Goal: Check status: Check status

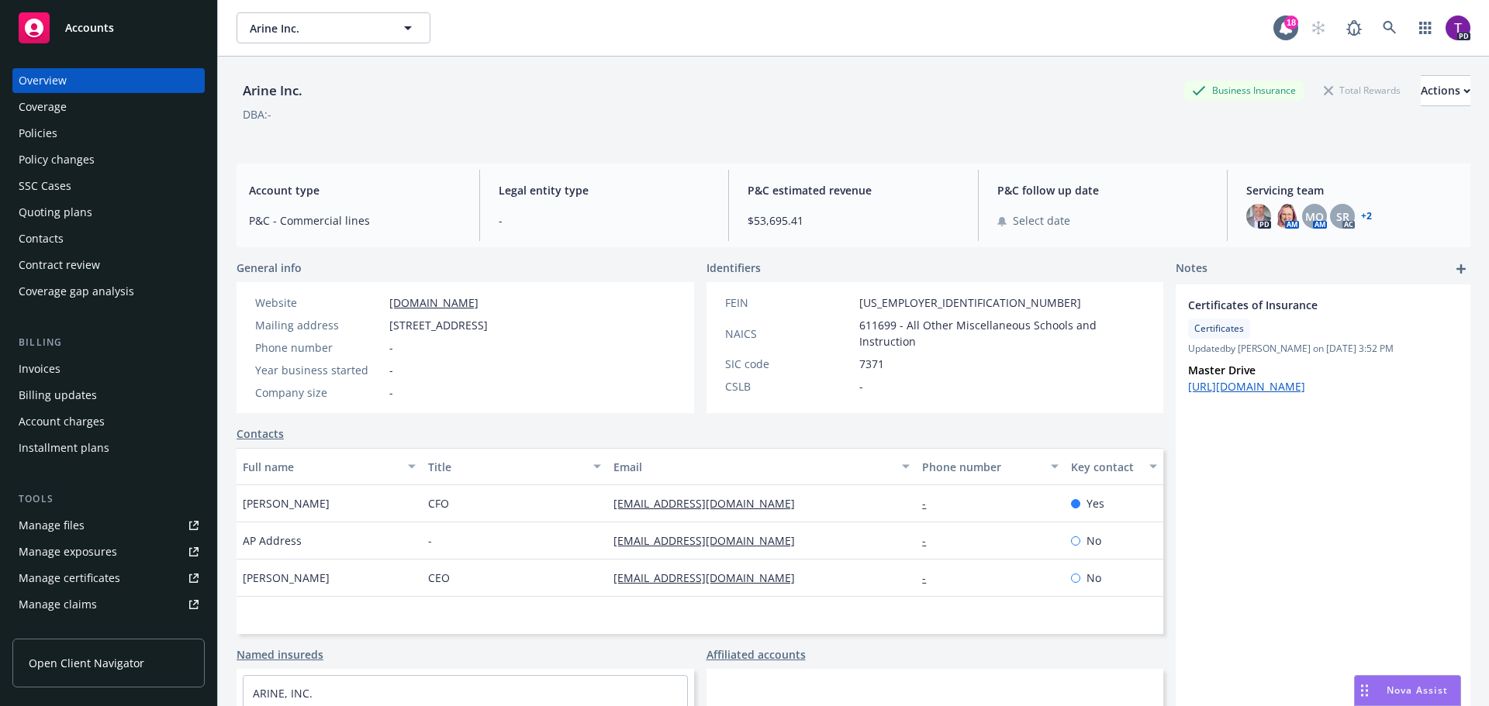
drag, startPoint x: 0, startPoint y: 0, endPoint x: 109, endPoint y: 31, distance: 112.9
click at [109, 31] on span "Accounts" at bounding box center [89, 28] width 49 height 12
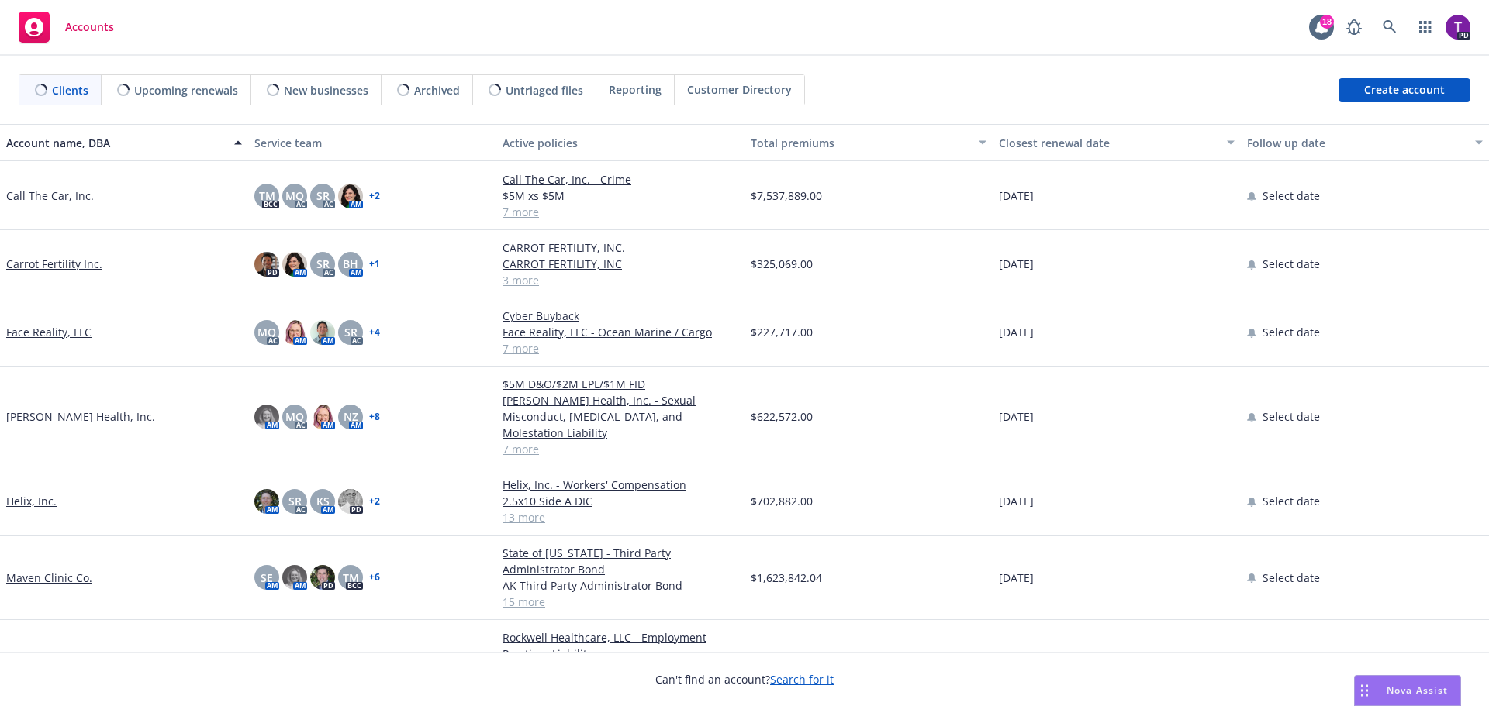
scroll to position [388, 0]
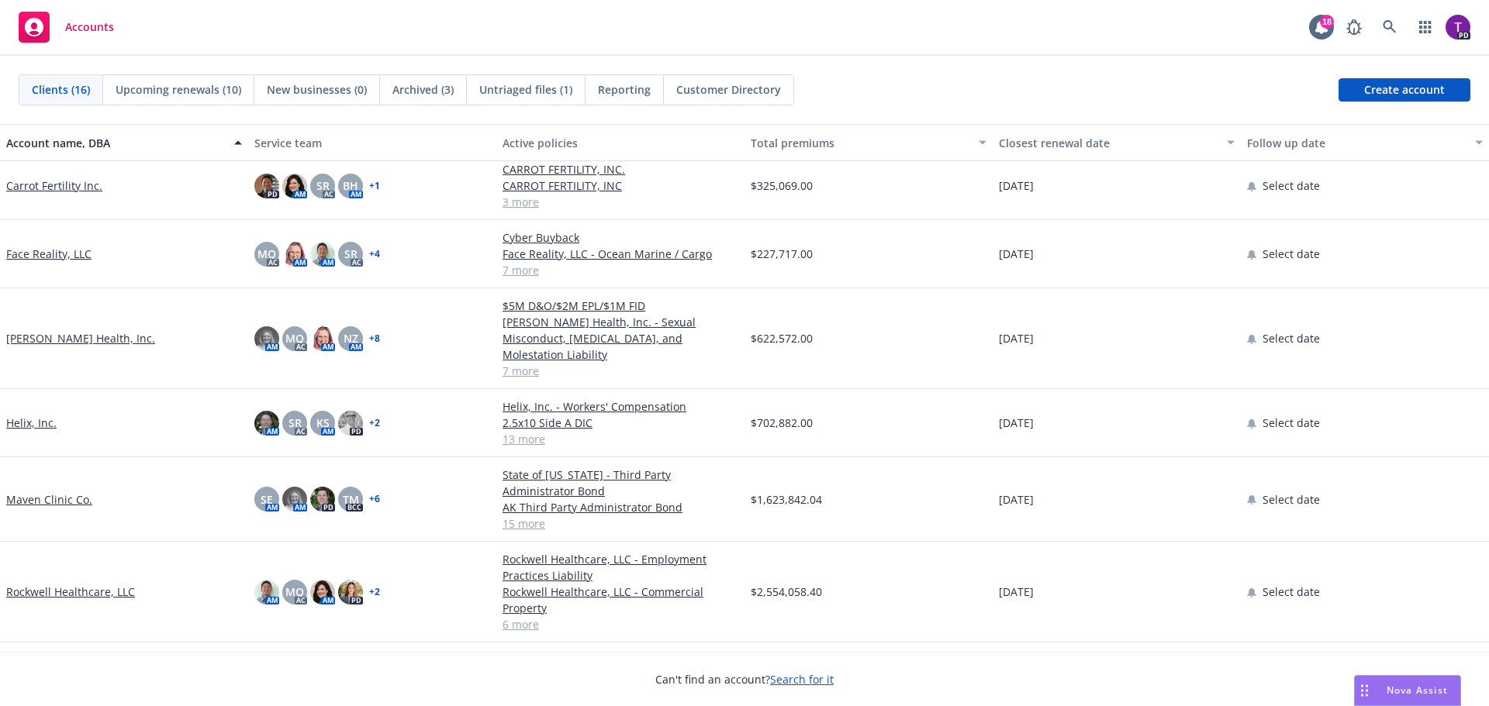
click at [64, 330] on link "[PERSON_NAME] Health, Inc." at bounding box center [80, 338] width 149 height 16
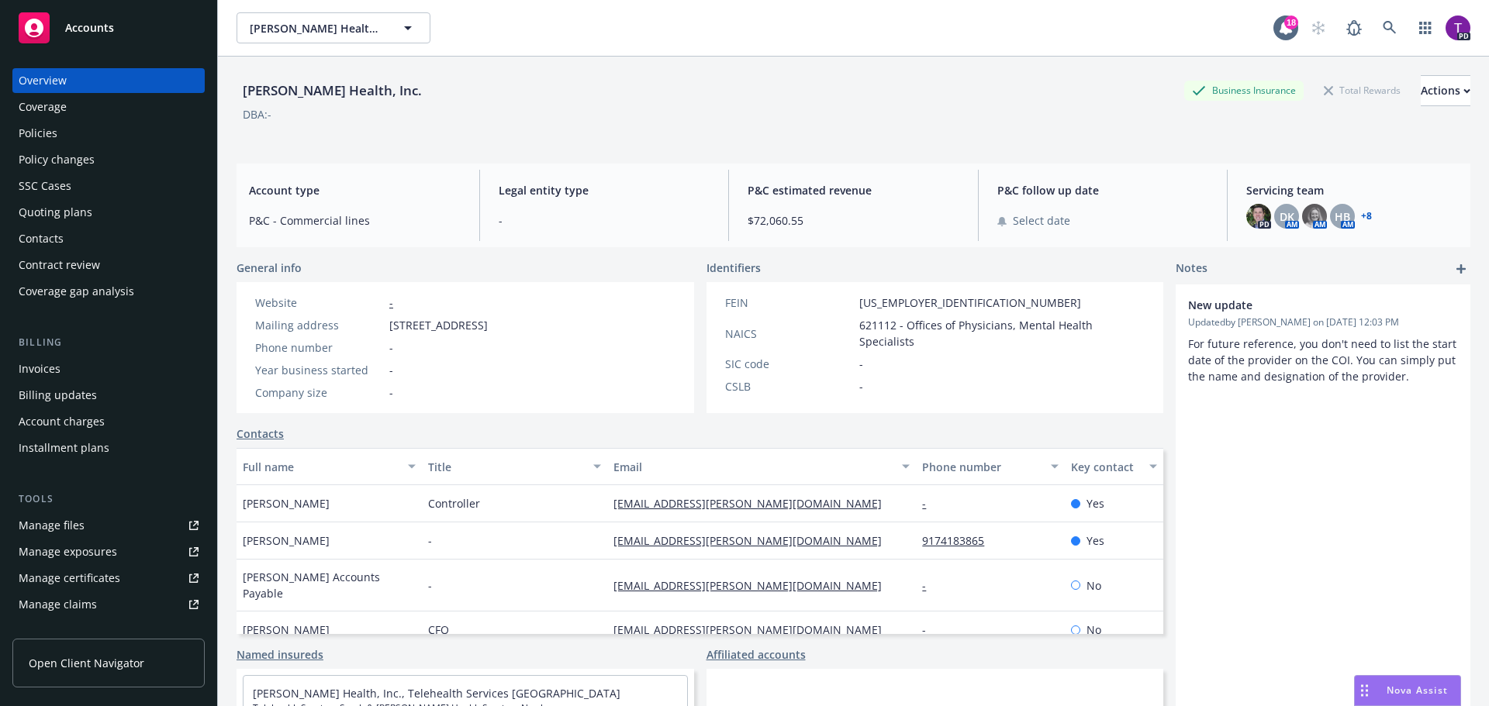
click at [71, 142] on div "Policies" at bounding box center [109, 133] width 180 height 25
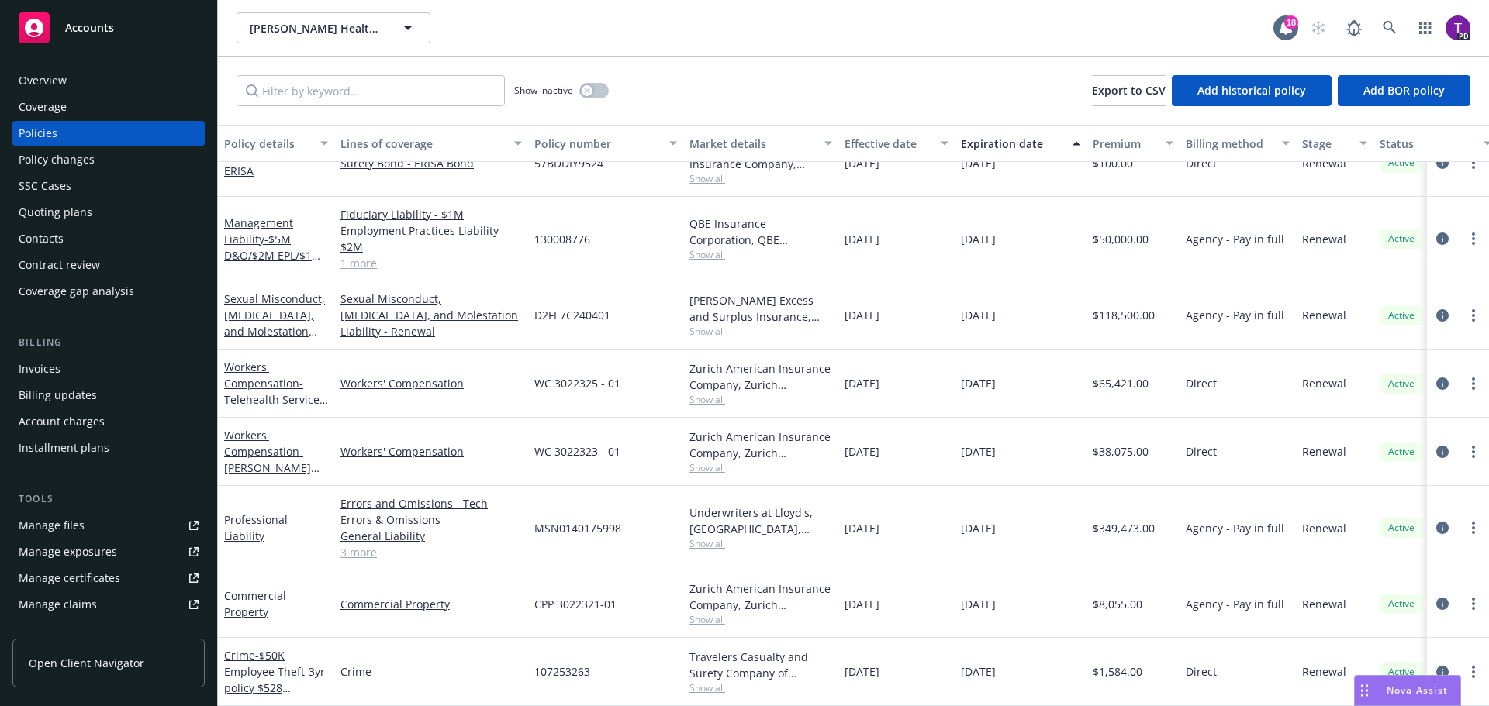
scroll to position [112, 0]
click at [288, 515] on link "Professional Liability" at bounding box center [256, 528] width 64 height 31
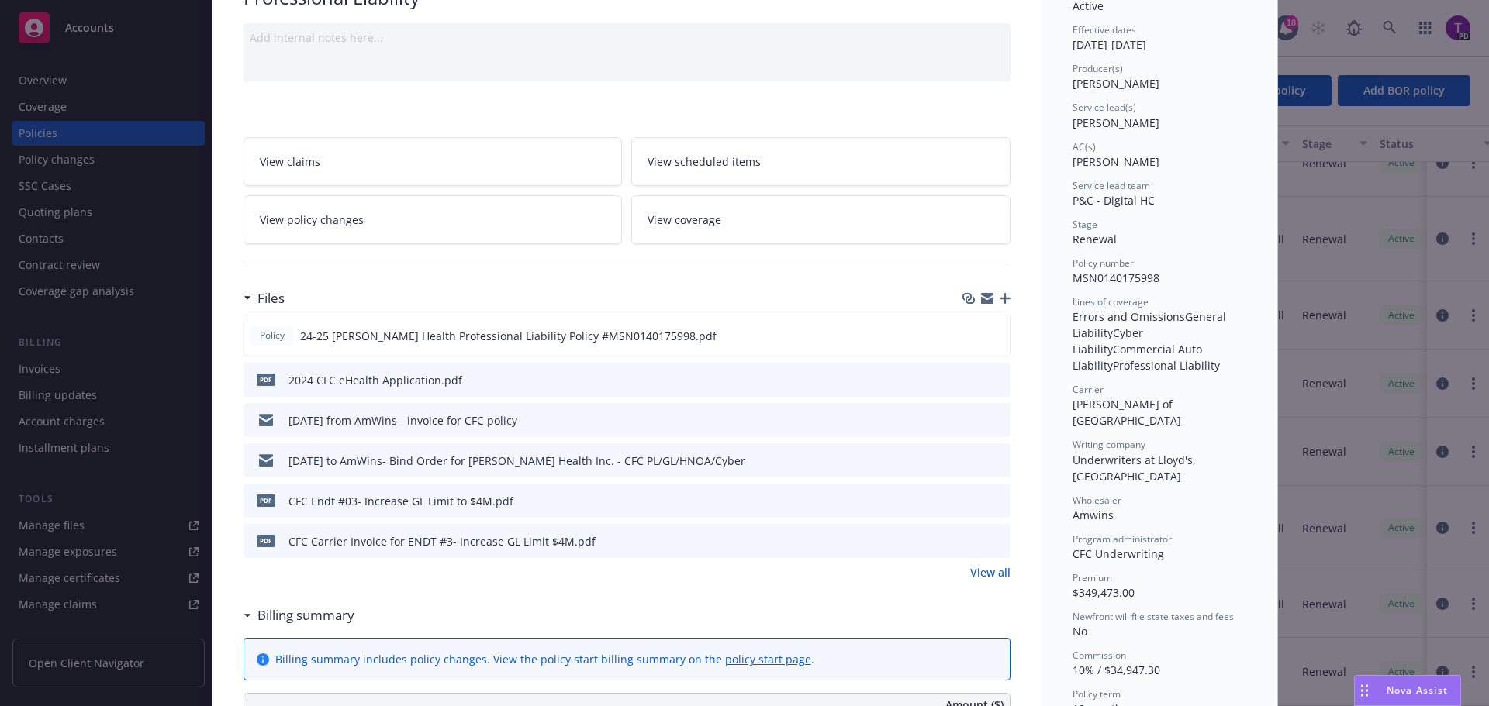
scroll to position [155, 0]
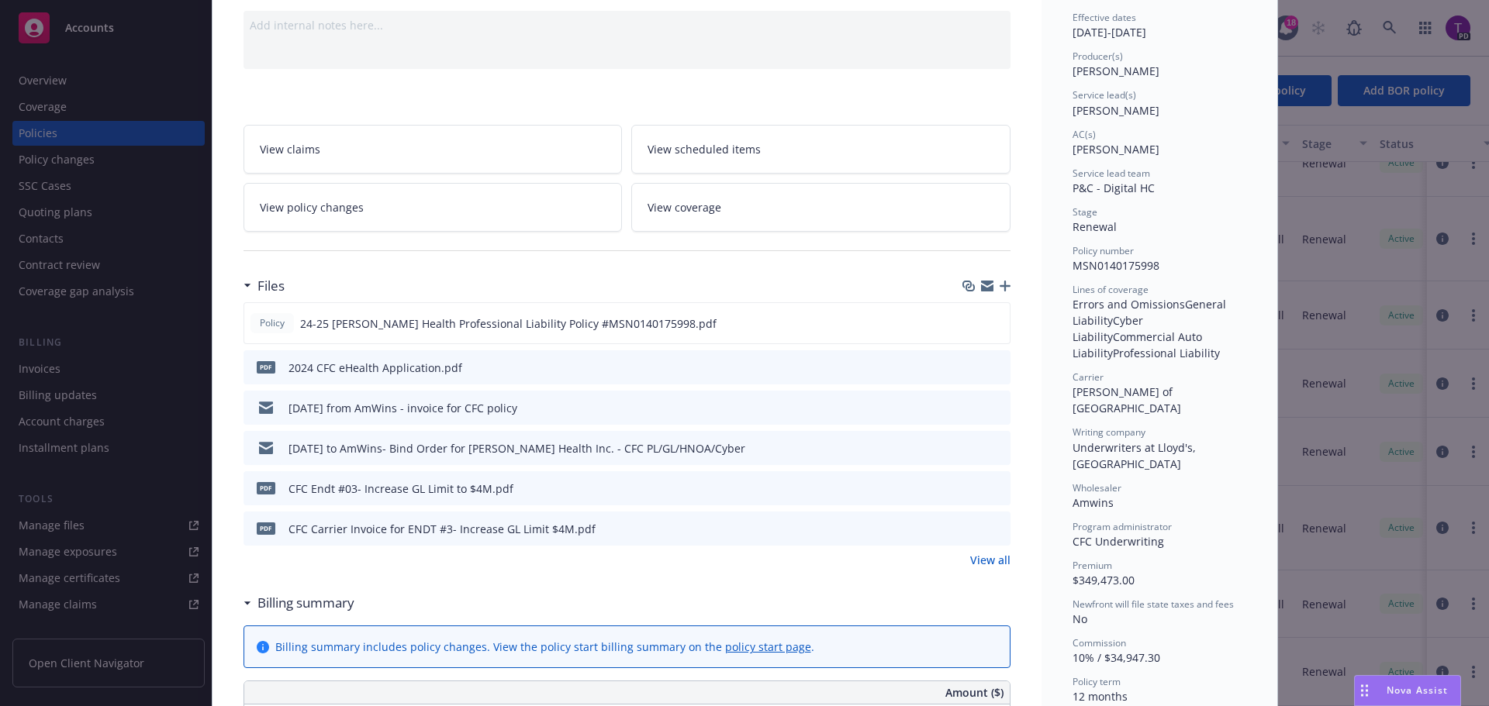
click at [364, 212] on link "View policy changes" at bounding box center [432, 207] width 379 height 49
